Goal: Check status: Check status

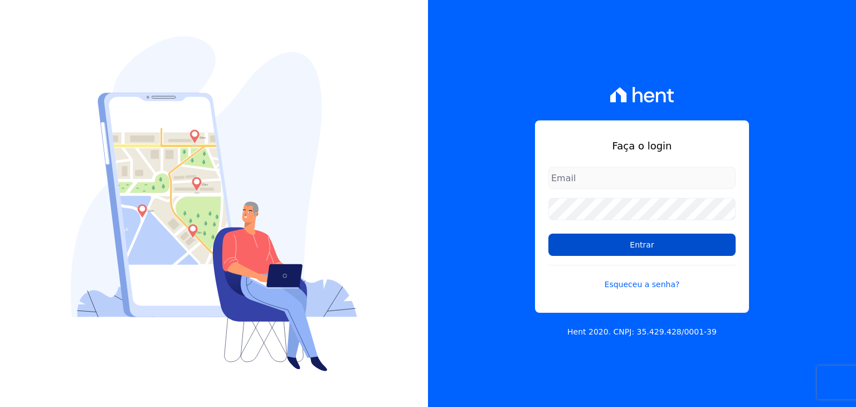
type input "[PERSON_NAME][EMAIL_ADDRESS][DOMAIN_NAME]"
click at [614, 253] on input "Entrar" at bounding box center [642, 245] width 187 height 22
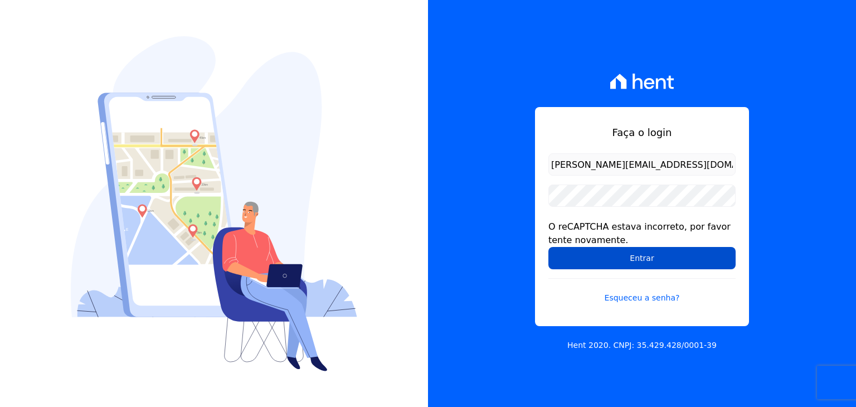
click at [614, 259] on input "Entrar" at bounding box center [642, 258] width 187 height 22
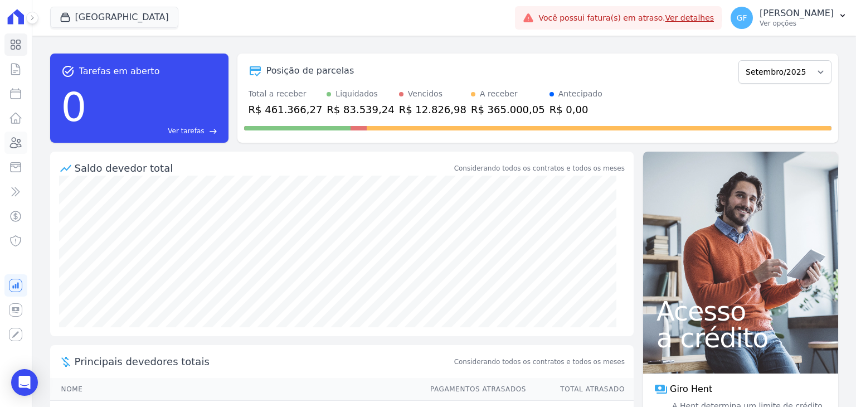
click at [17, 145] on icon at bounding box center [16, 143] width 11 height 10
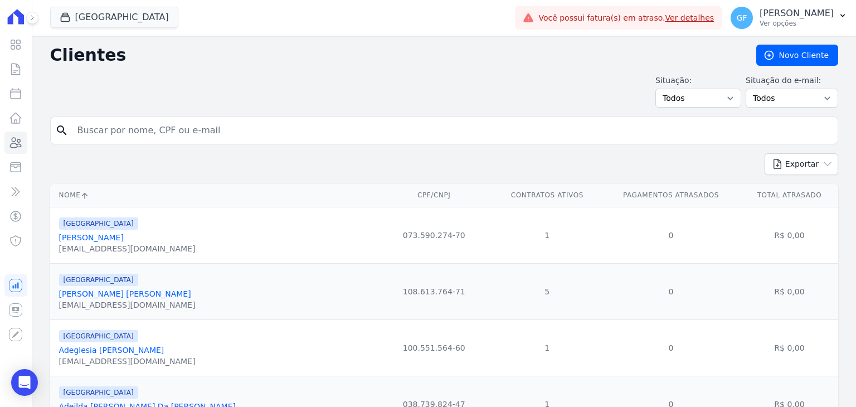
click at [129, 128] on input "search" at bounding box center [452, 130] width 763 height 22
type input "[PERSON_NAME] b"
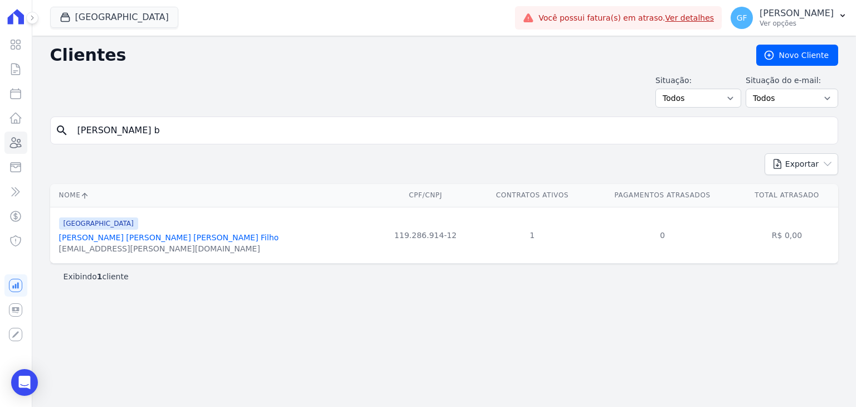
click at [113, 237] on link "[PERSON_NAME] [PERSON_NAME] [PERSON_NAME] Filho" at bounding box center [169, 237] width 220 height 9
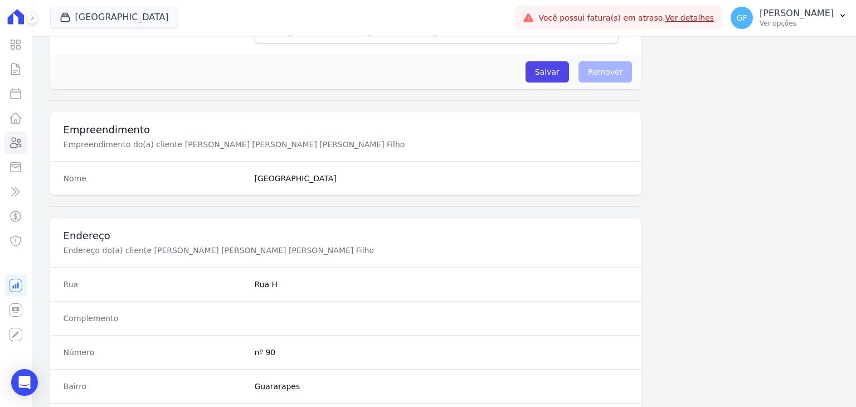
scroll to position [633, 0]
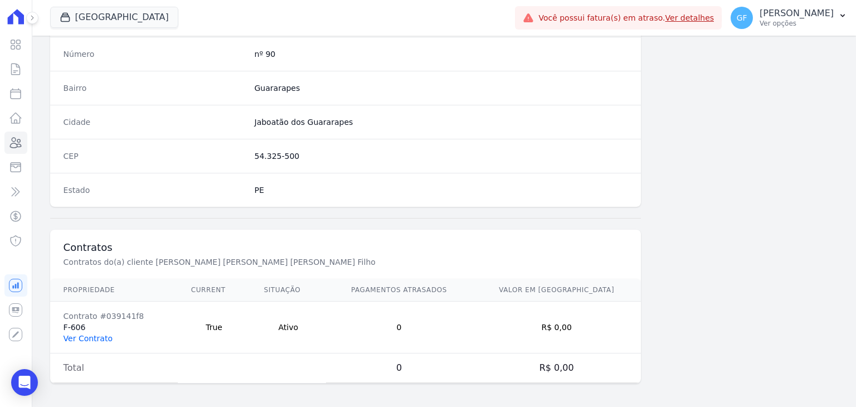
click at [96, 334] on link "Ver Contrato" at bounding box center [88, 338] width 49 height 9
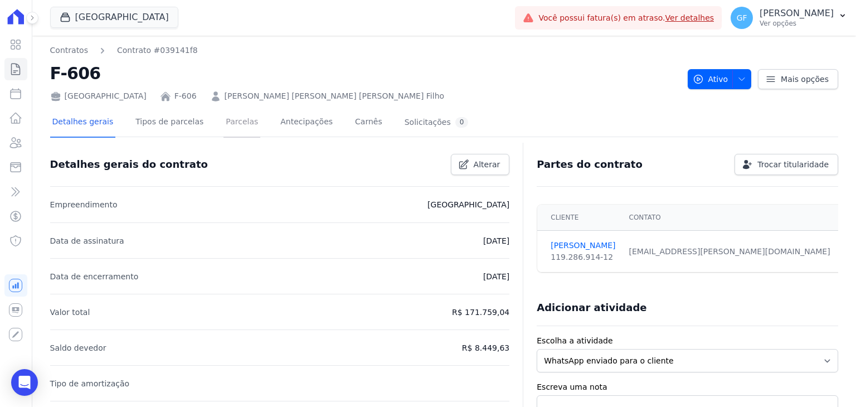
click at [241, 121] on link "Parcelas" at bounding box center [242, 123] width 37 height 30
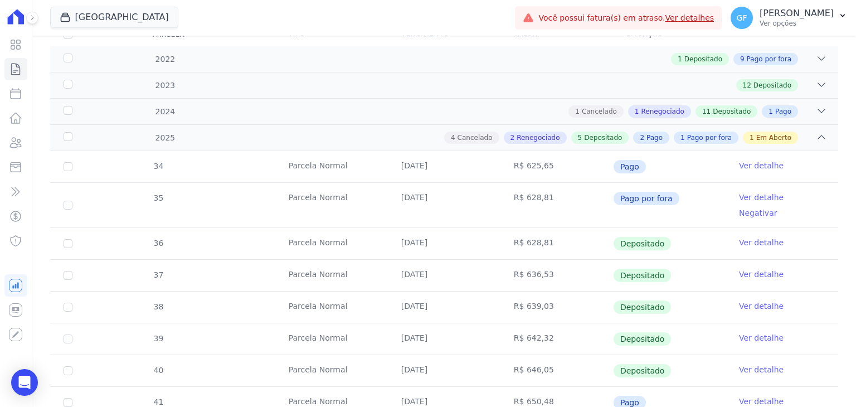
scroll to position [167, 0]
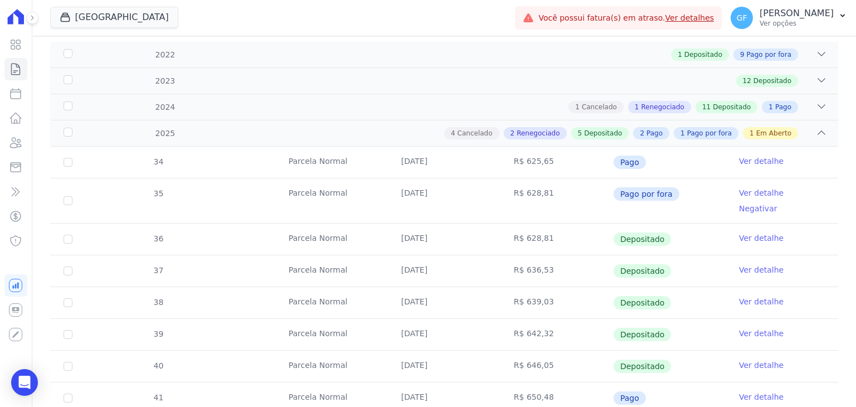
drag, startPoint x: 290, startPoint y: 190, endPoint x: 827, endPoint y: 201, distance: 536.4
click at [827, 201] on tr "35 Parcela Normal 20/02/2025 R$ 628,81 Pago por fora Ver detalhe Negativar" at bounding box center [444, 200] width 788 height 45
click at [358, 197] on td "Parcela Normal" at bounding box center [331, 200] width 113 height 45
drag, startPoint x: 256, startPoint y: 196, endPoint x: 821, endPoint y: 196, distance: 564.2
click at [821, 196] on tr "35 Parcela Normal 20/02/2025 R$ 628,81 Pago por fora Ver detalhe Negativar" at bounding box center [444, 200] width 788 height 45
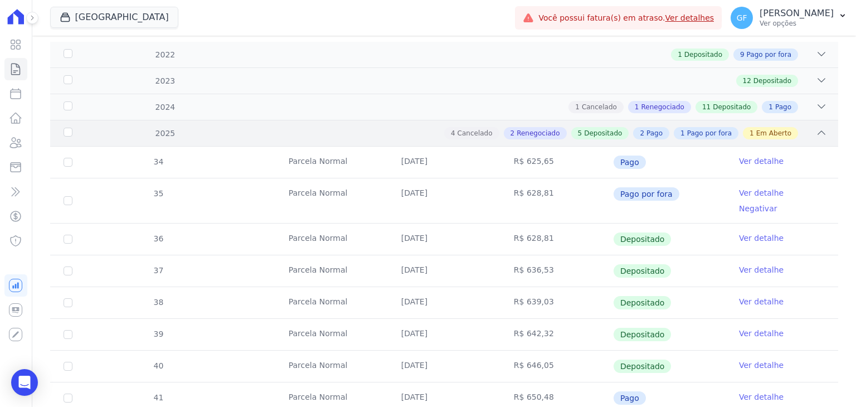
click at [757, 131] on span "Em Aberto" at bounding box center [774, 133] width 35 height 10
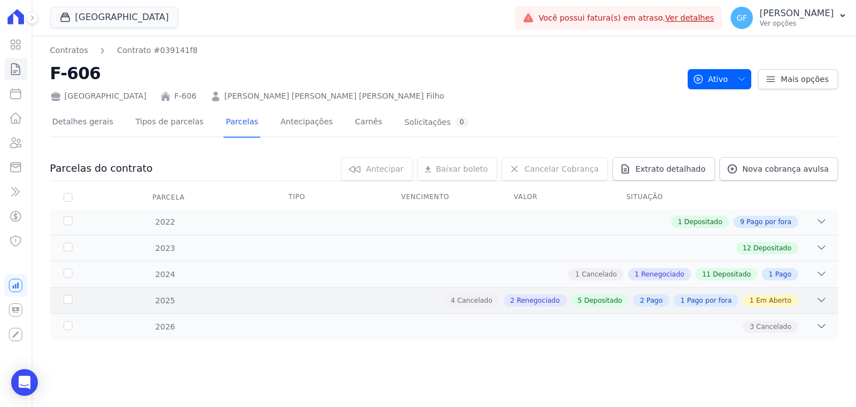
click at [765, 297] on span "Em Aberto" at bounding box center [774, 300] width 35 height 10
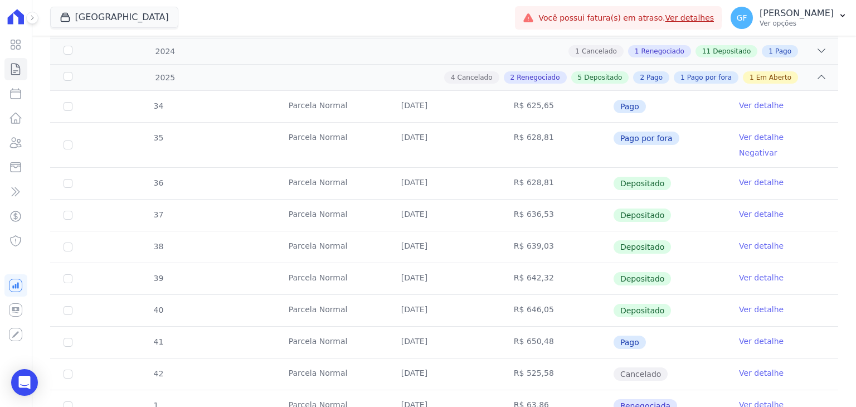
scroll to position [440, 0]
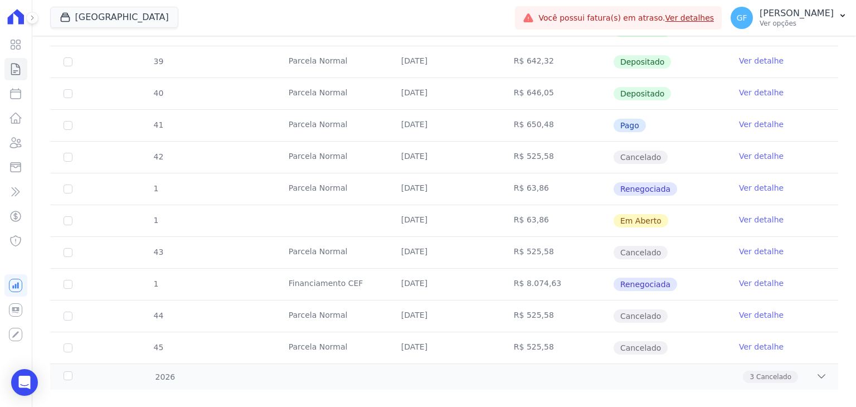
drag, startPoint x: 397, startPoint y: 206, endPoint x: 757, endPoint y: 206, distance: 360.2
click at [757, 206] on tr "1 20/09/2025 R$ 63,86 Em Aberto Ver detalhe" at bounding box center [444, 221] width 788 height 32
click at [489, 237] on td "20/10/2025" at bounding box center [444, 252] width 113 height 31
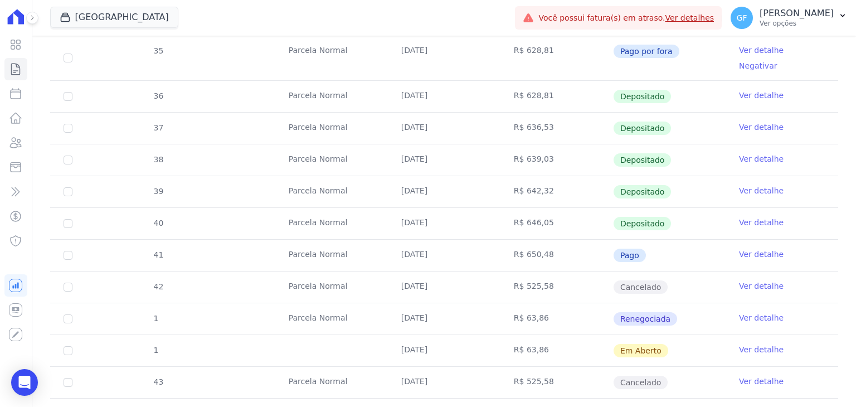
scroll to position [217, 0]
